Goal: Task Accomplishment & Management: Manage account settings

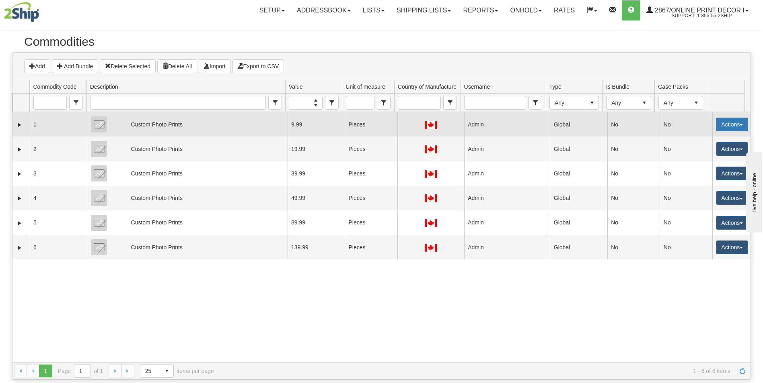
click at [728, 128] on button "Actions" at bounding box center [732, 125] width 32 height 14
click at [691, 140] on span at bounding box center [694, 140] width 6 height 6
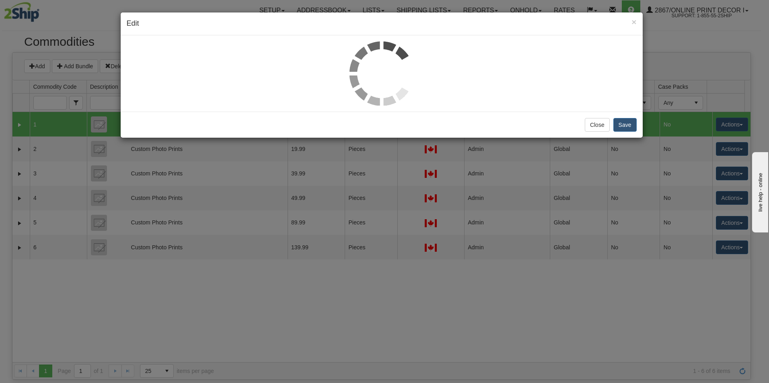
select select "1"
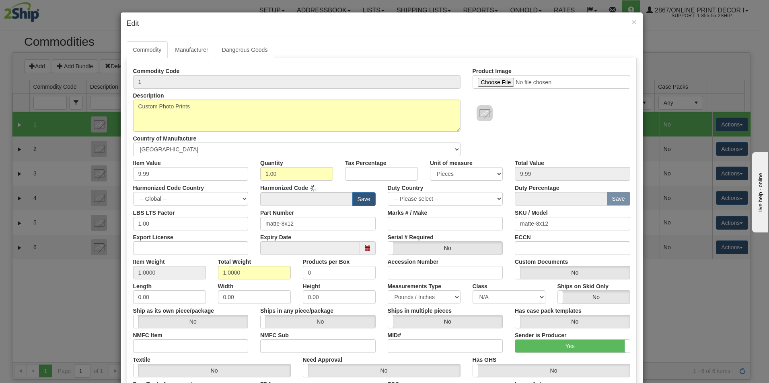
type input "4911.91"
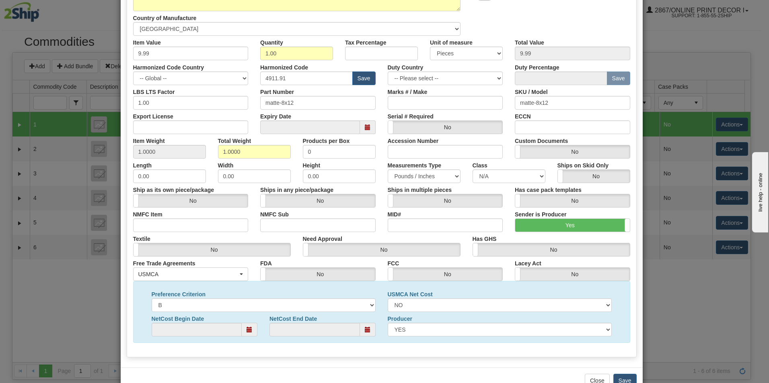
scroll to position [144, 0]
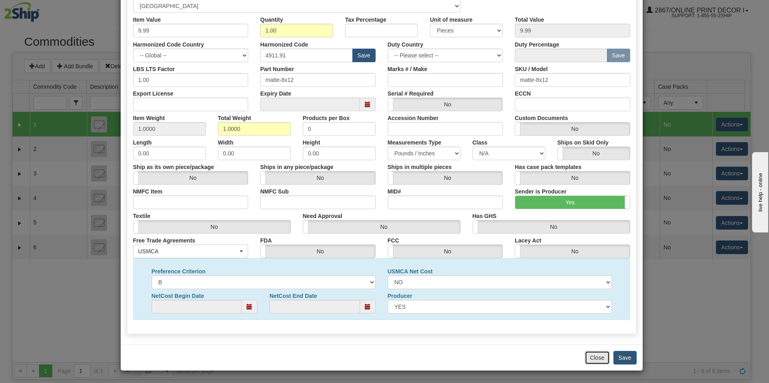
click at [593, 357] on button "Close" at bounding box center [596, 358] width 25 height 14
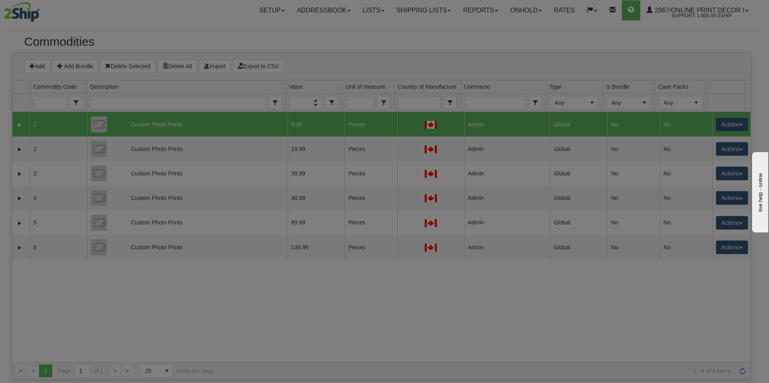
scroll to position [0, 0]
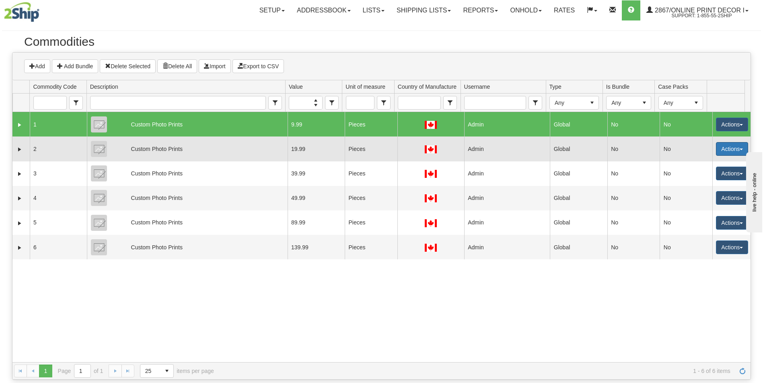
click at [722, 151] on button "Actions" at bounding box center [732, 149] width 32 height 14
click at [707, 166] on link "Edit" at bounding box center [715, 164] width 64 height 10
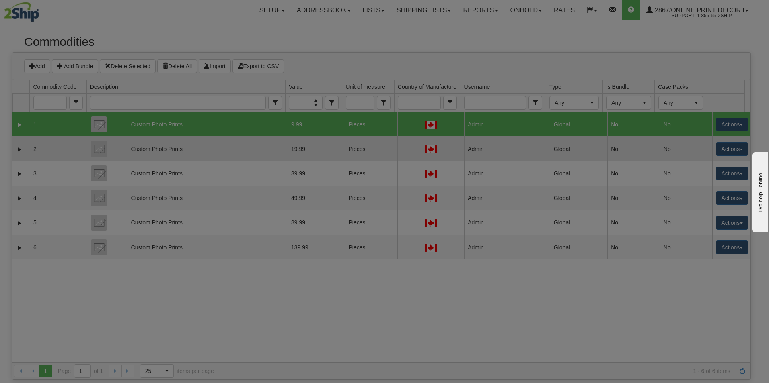
select select "1"
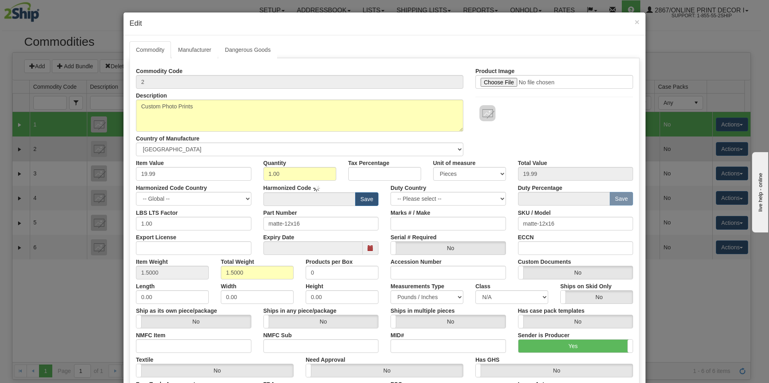
type input "4911.91"
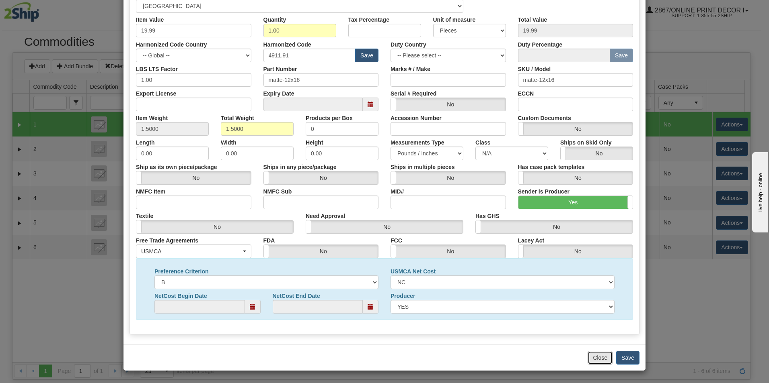
click at [593, 357] on button "Close" at bounding box center [599, 358] width 25 height 14
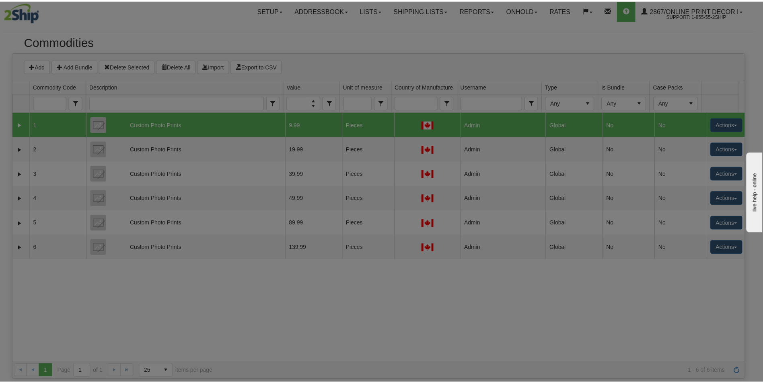
scroll to position [0, 0]
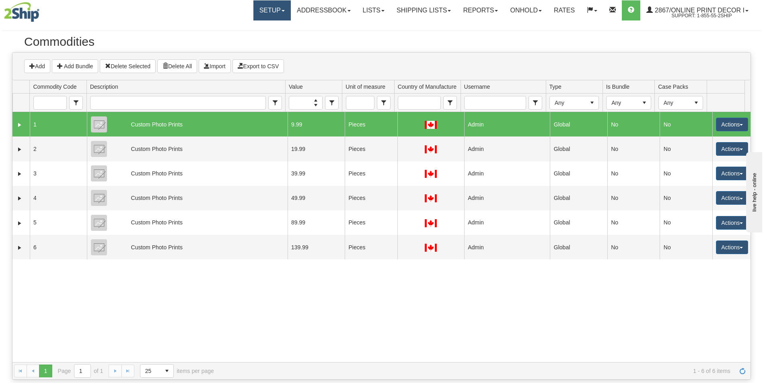
click at [264, 7] on link "Setup" at bounding box center [271, 10] width 37 height 20
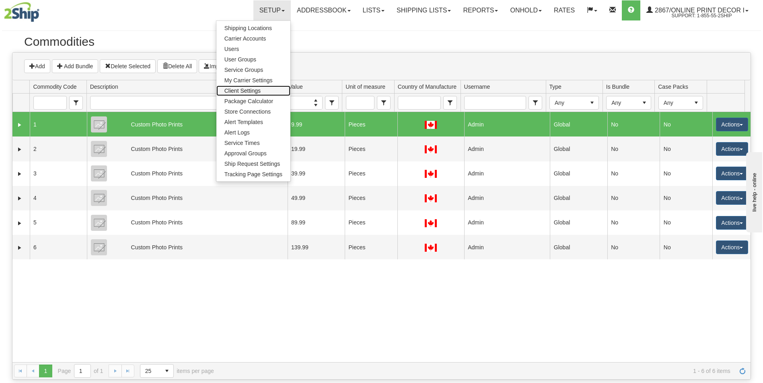
click at [235, 90] on span "Client Settings" at bounding box center [242, 91] width 36 height 6
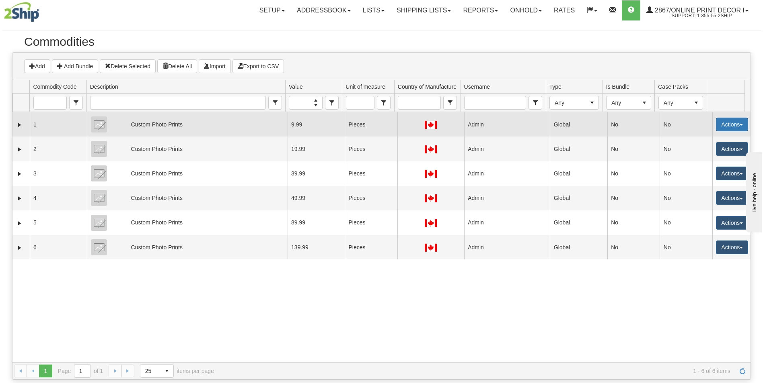
click at [731, 128] on button "Actions" at bounding box center [732, 125] width 32 height 14
click at [703, 139] on link "Edit" at bounding box center [715, 140] width 64 height 10
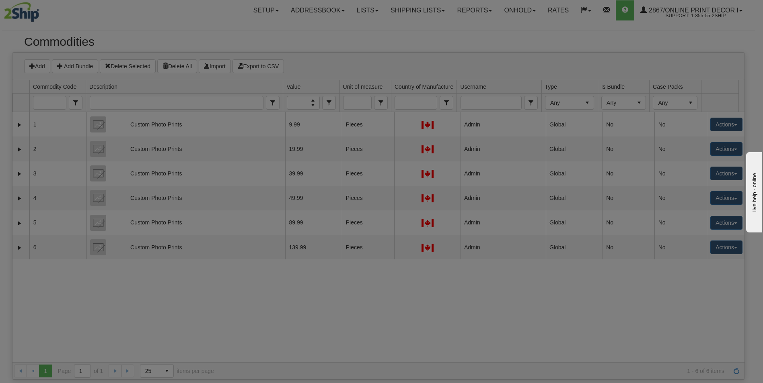
select select "1"
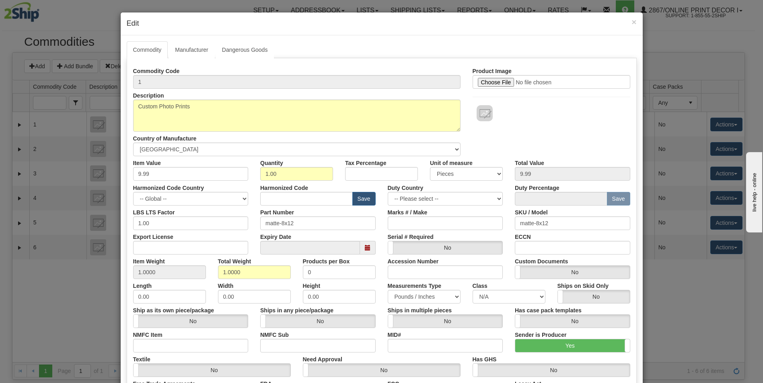
type input "4911.91"
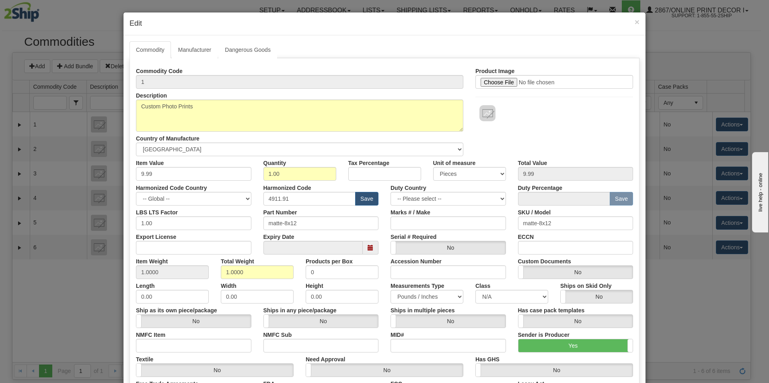
scroll to position [144, 0]
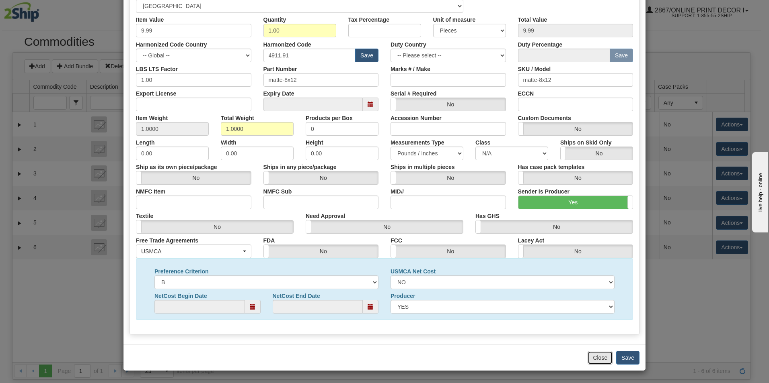
click at [600, 357] on button "Close" at bounding box center [599, 358] width 25 height 14
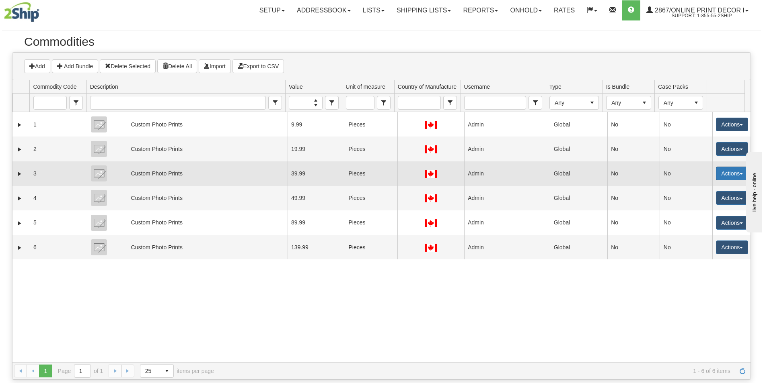
click at [726, 174] on button "Actions" at bounding box center [732, 174] width 32 height 14
click at [706, 189] on link "Edit" at bounding box center [715, 189] width 64 height 10
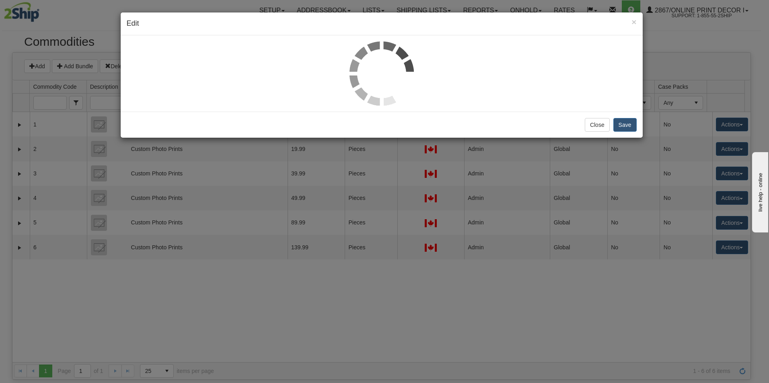
select select "1"
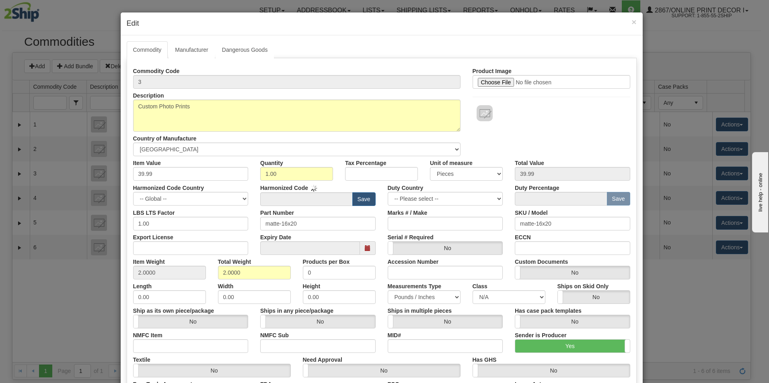
type input "4911.91"
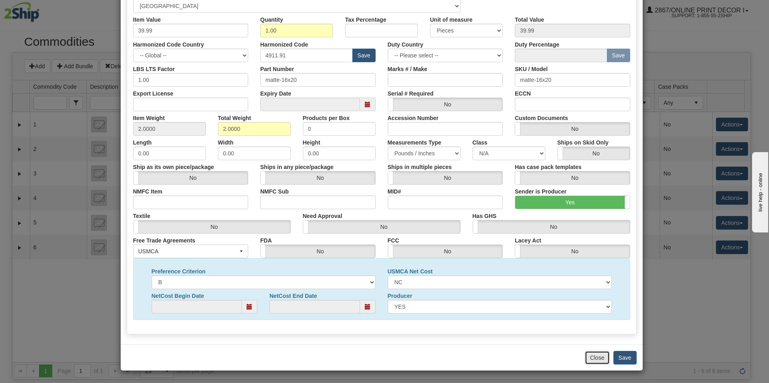
click at [595, 357] on button "Close" at bounding box center [596, 358] width 25 height 14
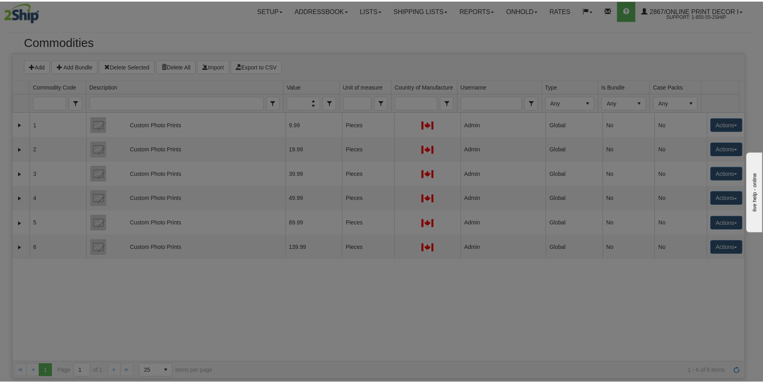
scroll to position [0, 0]
